Goal: Information Seeking & Learning: Learn about a topic

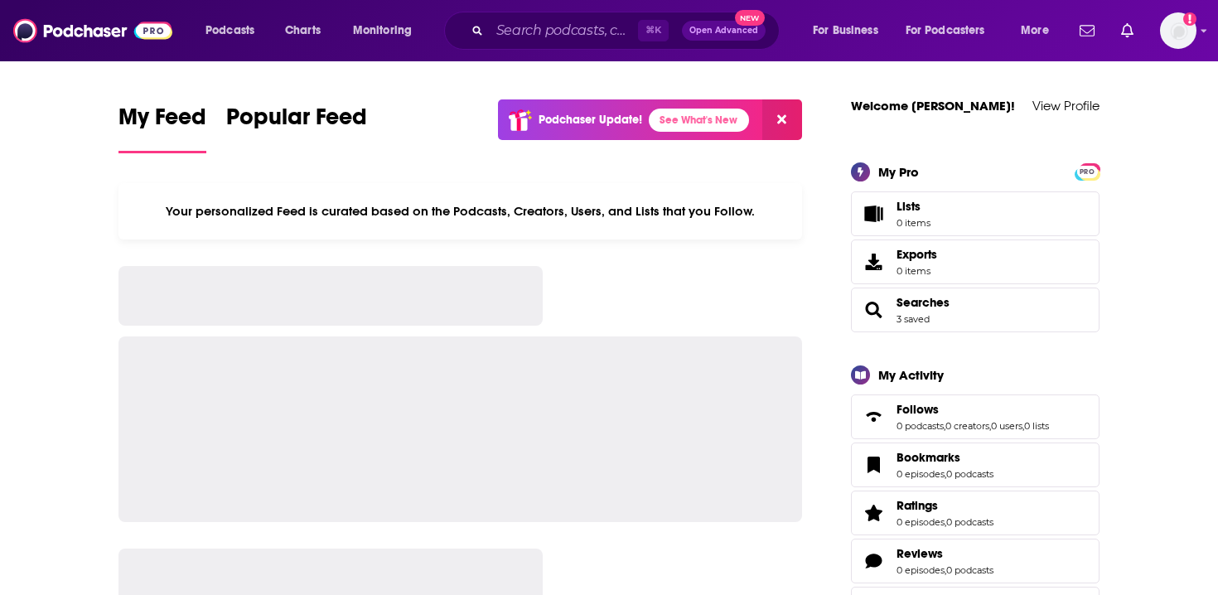
click at [573, 46] on div "⌘ K Open Advanced New" at bounding box center [612, 31] width 336 height 38
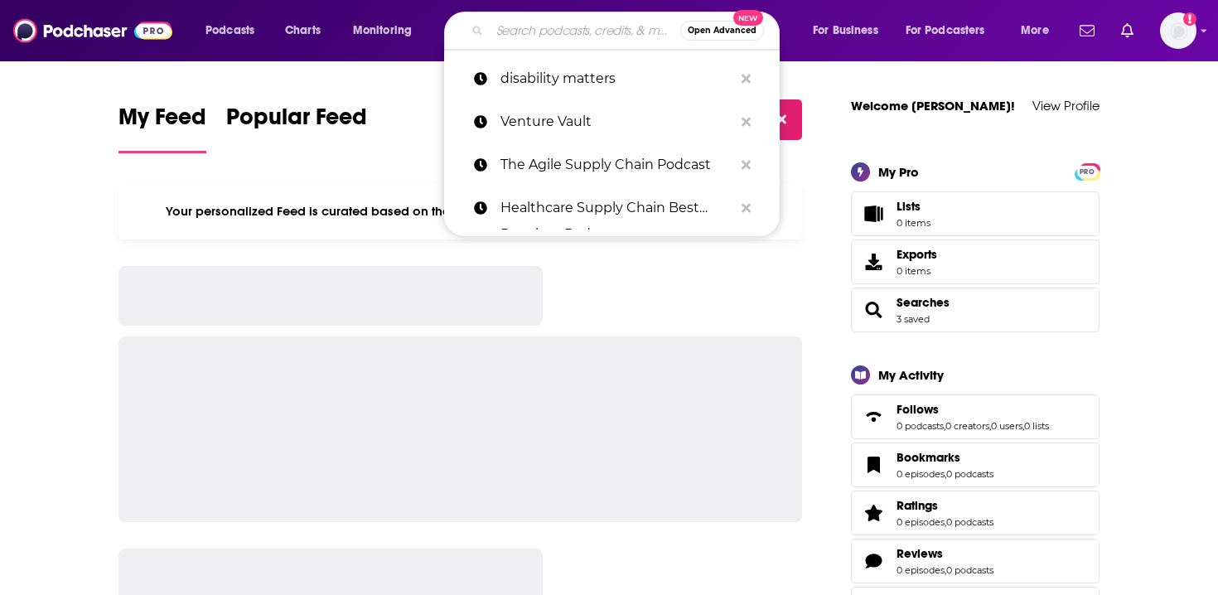
click at [574, 24] on input "Search podcasts, credits, & more..." at bounding box center [585, 30] width 191 height 27
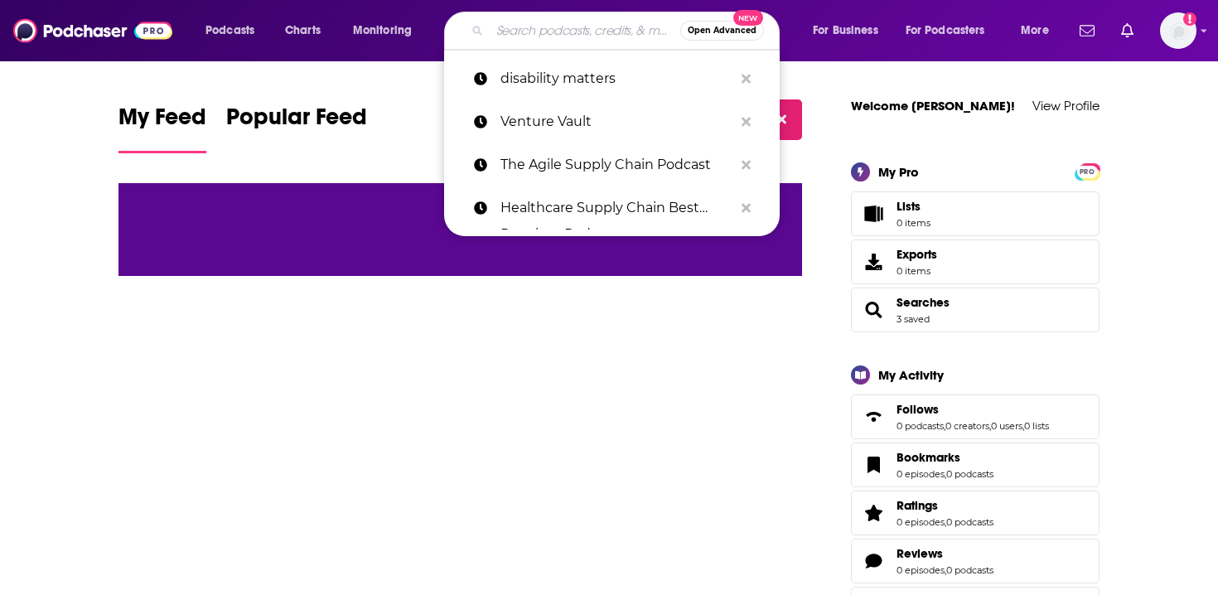
paste input "Healthcare Supply Chain Best Practices Podcast"
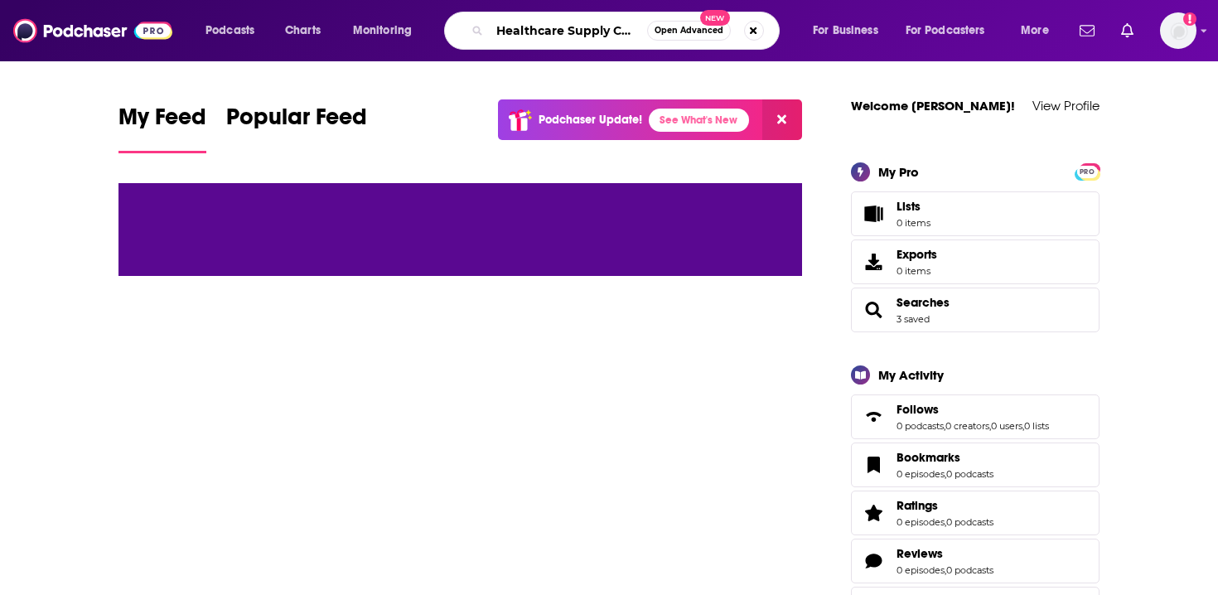
scroll to position [0, 151]
type input "Healthcare Supply Chain Best Practices Podcast"
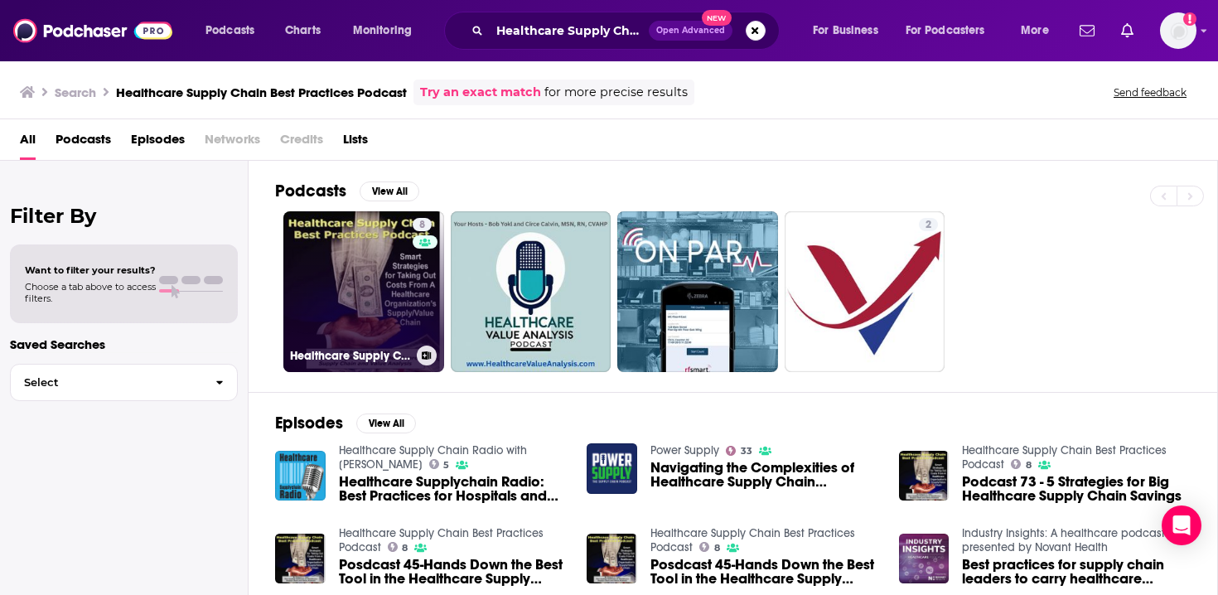
click at [385, 252] on link "8 Healthcare Supply Chain Best Practices Podcast" at bounding box center [363, 291] width 161 height 161
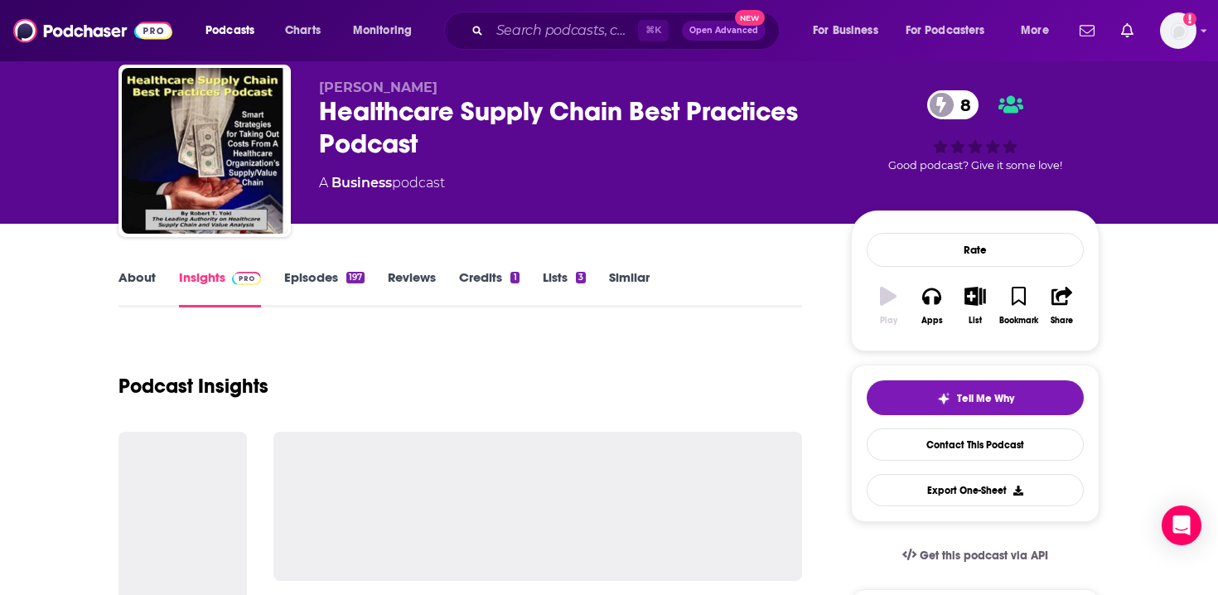
scroll to position [114, 0]
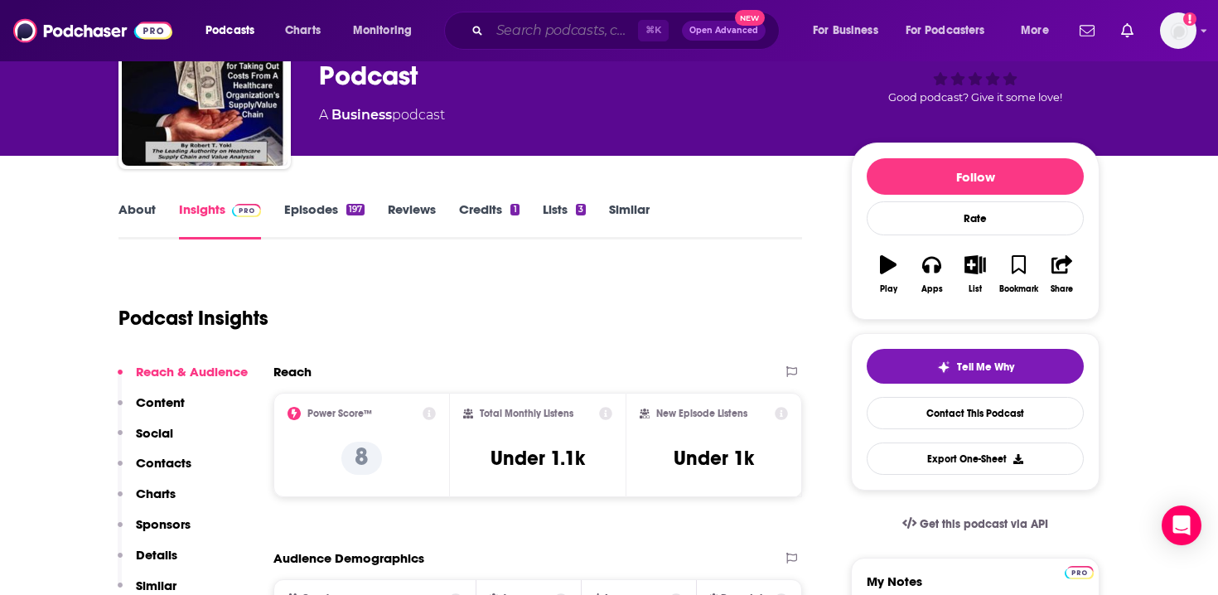
click at [580, 27] on input "Search podcasts, credits, & more..." at bounding box center [564, 30] width 148 height 27
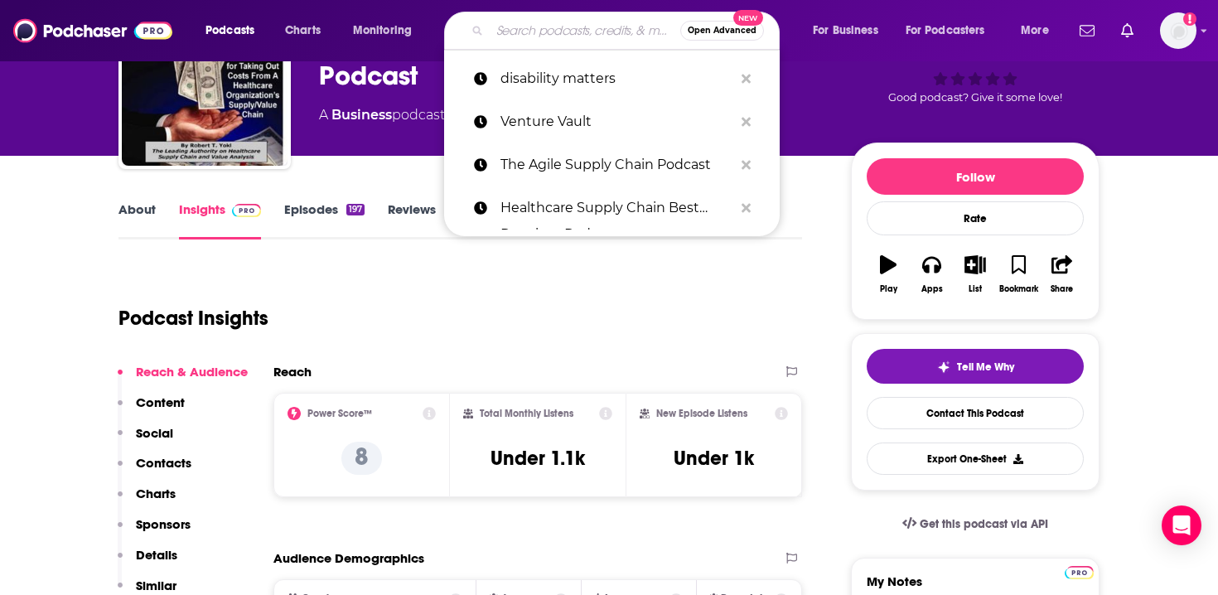
paste input "Power Supply"
type input "Power Supply"
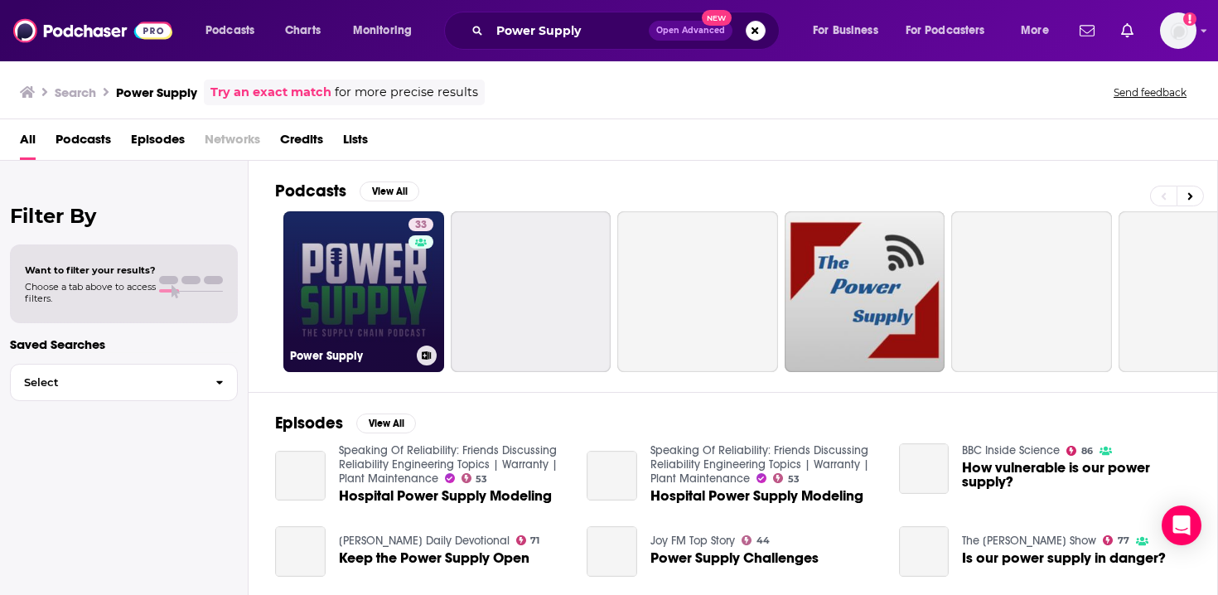
click at [341, 312] on link "33 Power Supply" at bounding box center [363, 291] width 161 height 161
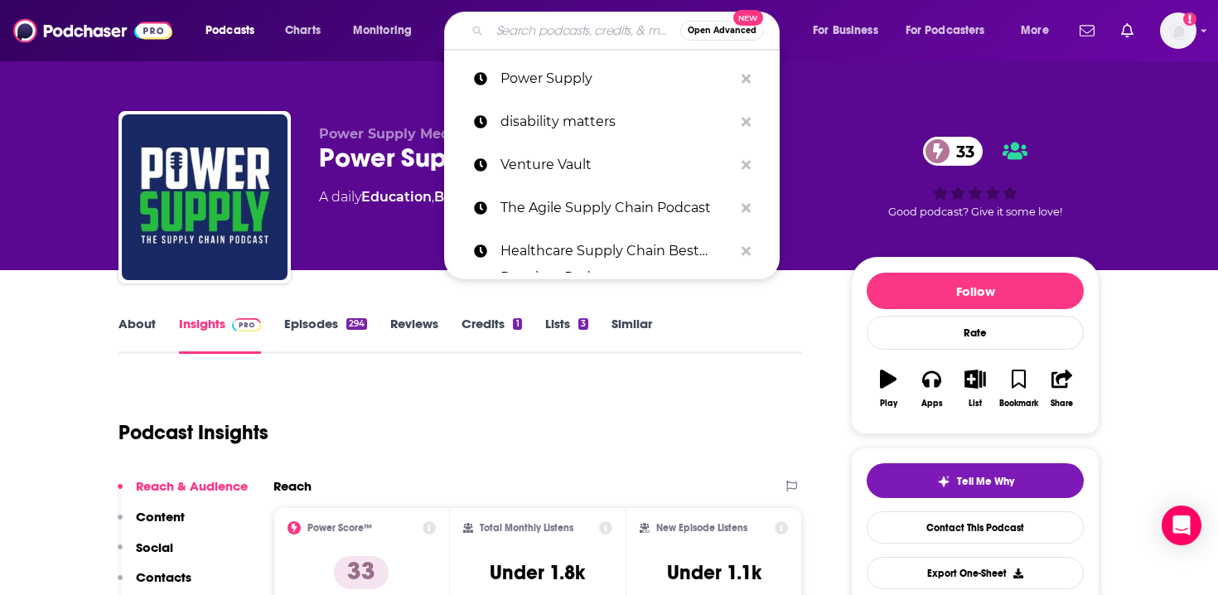
click at [562, 27] on input "Search podcasts, credits, & more..." at bounding box center [585, 30] width 191 height 27
paste input "Healthcare Hodgepodge"
type input "Healthcare Hodgepodge"
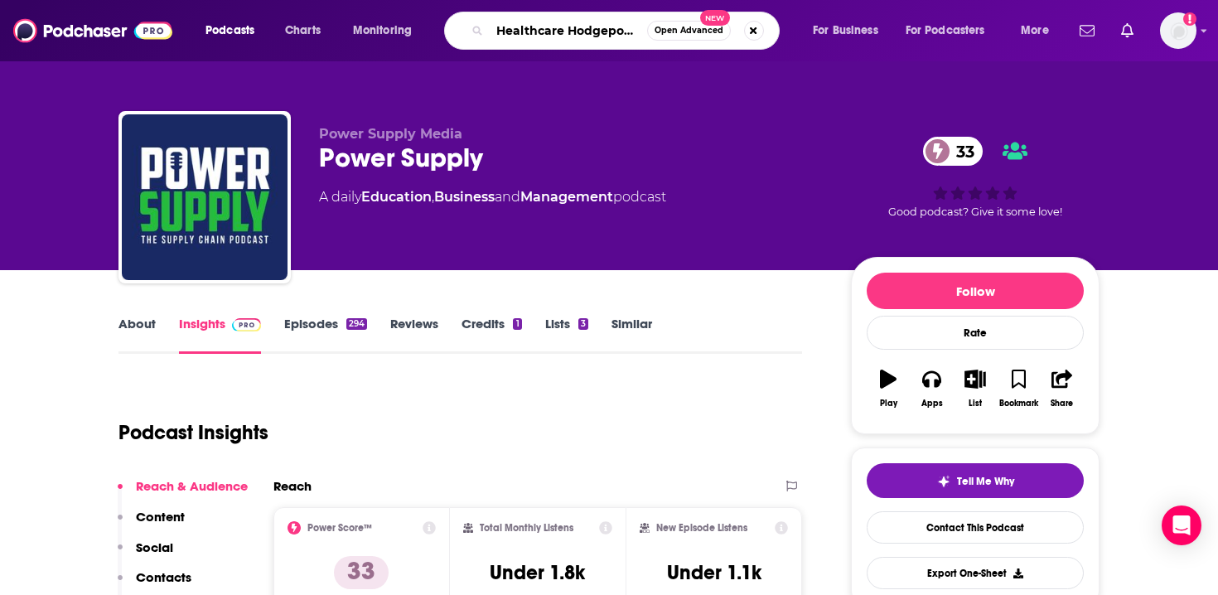
scroll to position [0, 7]
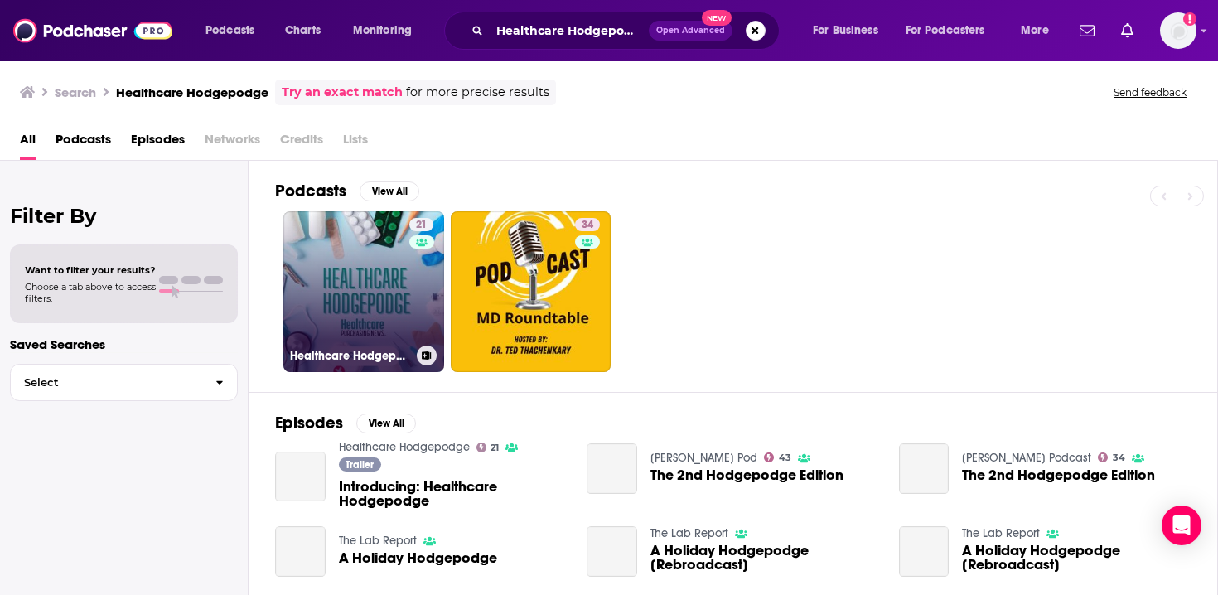
click at [380, 242] on link "21 Healthcare Hodgepodge" at bounding box center [363, 291] width 161 height 161
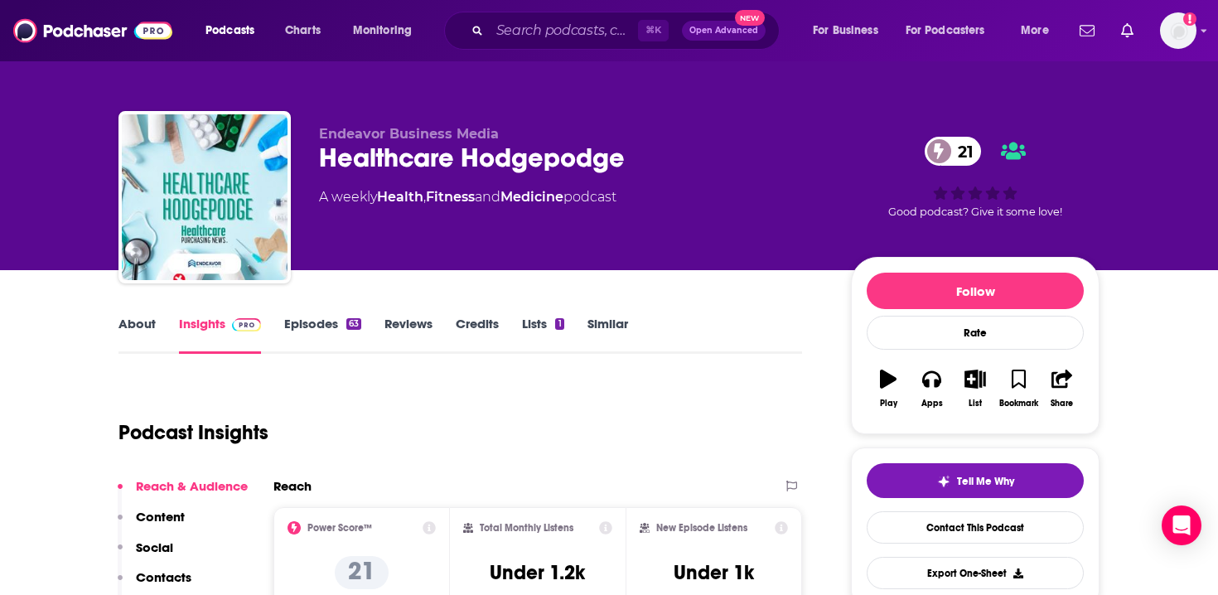
scroll to position [65, 0]
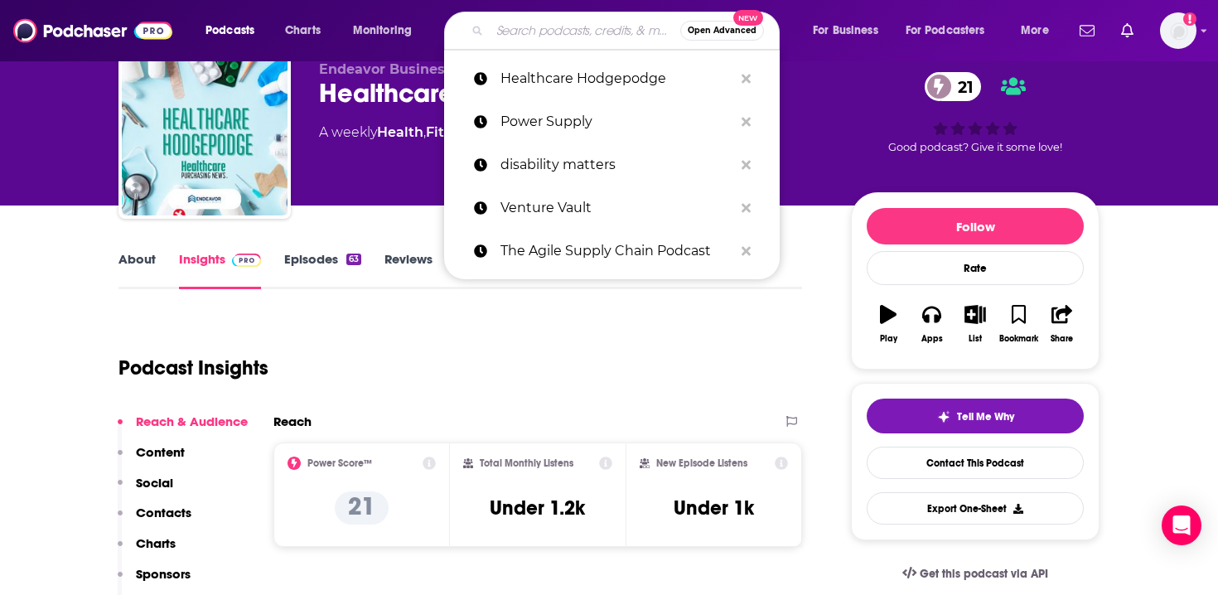
click at [589, 37] on input "Search podcasts, credits, & more..." at bounding box center [585, 30] width 191 height 27
paste input "Taking the Supply Chain Pulse"
type input "Taking the Supply Chain Pulse"
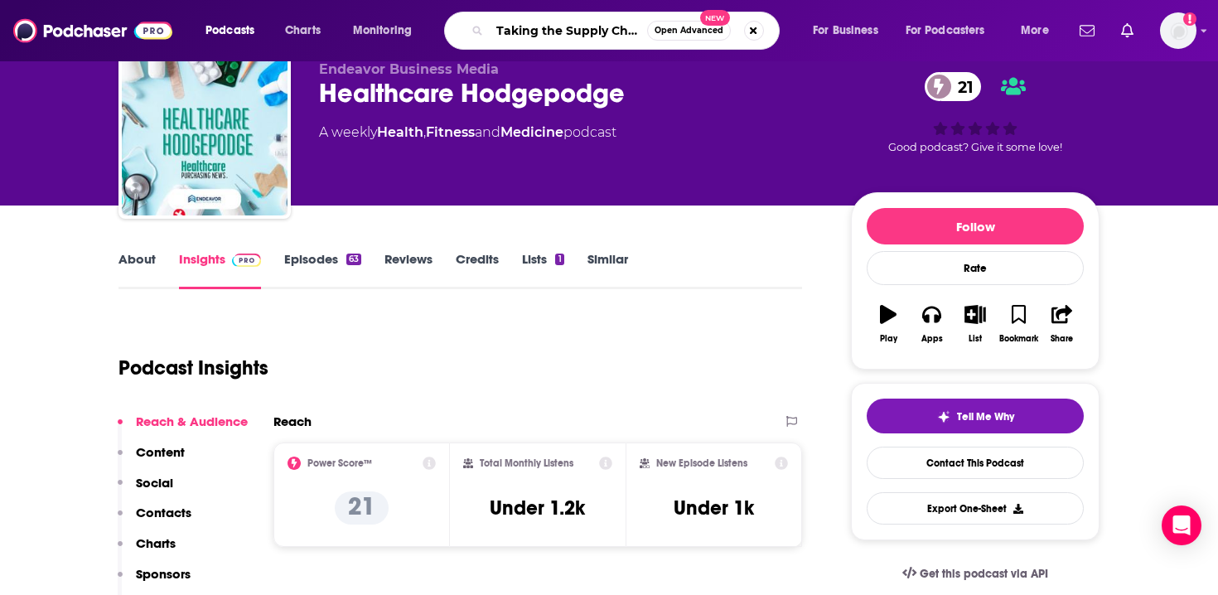
scroll to position [0, 42]
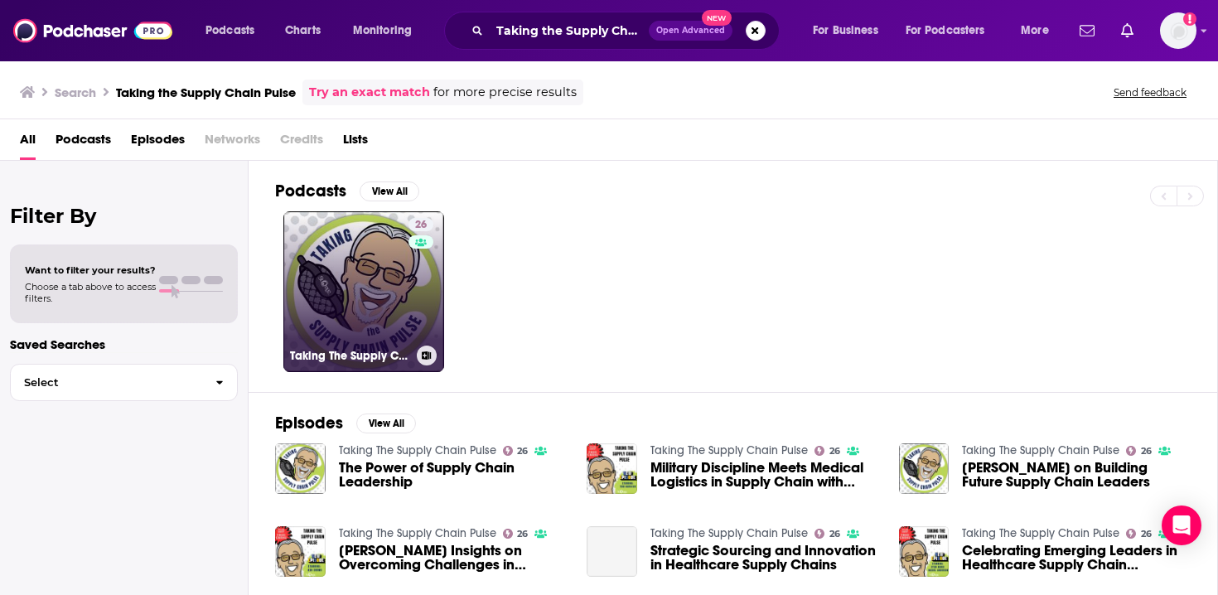
click at [390, 337] on link "26 Taking The Supply Chain Pulse" at bounding box center [363, 291] width 161 height 161
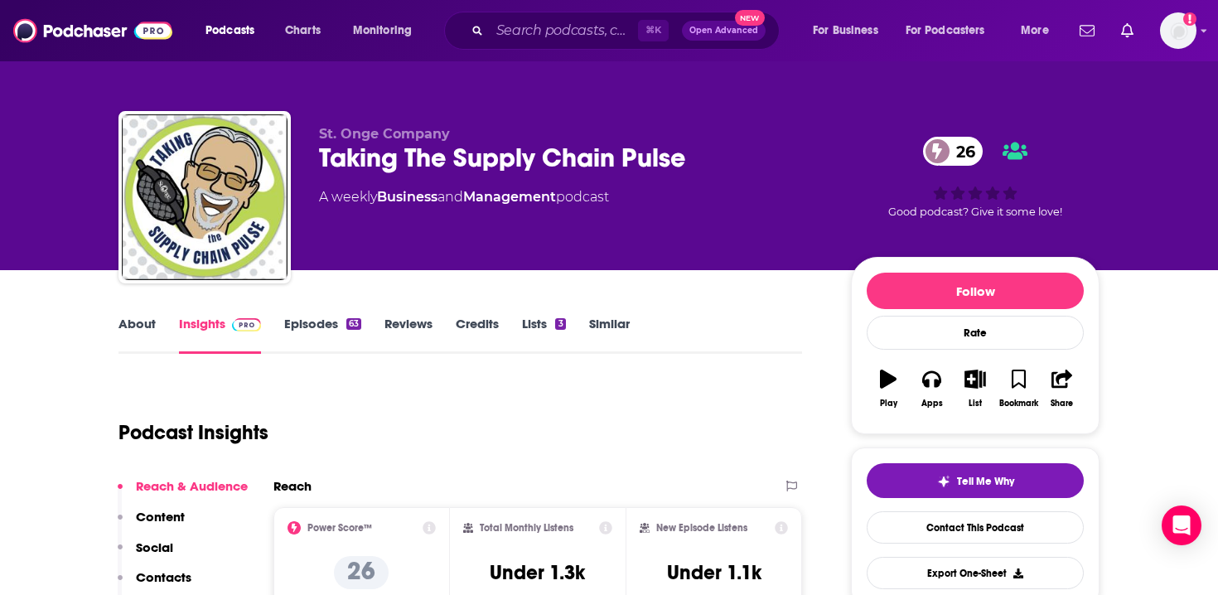
scroll to position [35, 0]
